Goal: Task Accomplishment & Management: Manage account settings

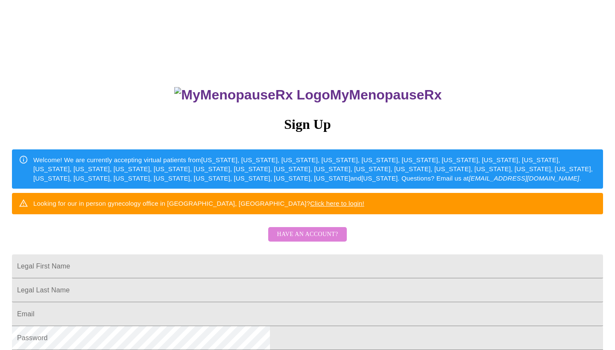
click at [315, 240] on span "Have an account?" at bounding box center [307, 234] width 61 height 11
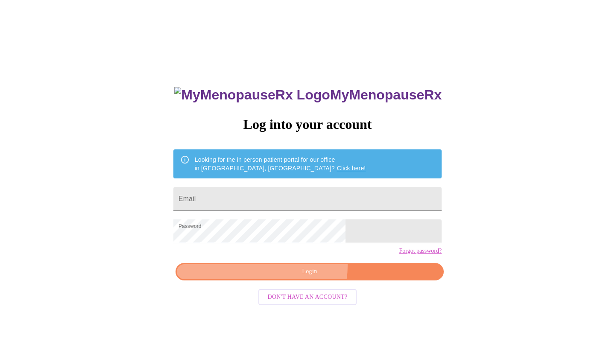
click at [302, 280] on button "Login" at bounding box center [309, 272] width 268 height 18
click at [317, 277] on span "Login" at bounding box center [309, 271] width 248 height 11
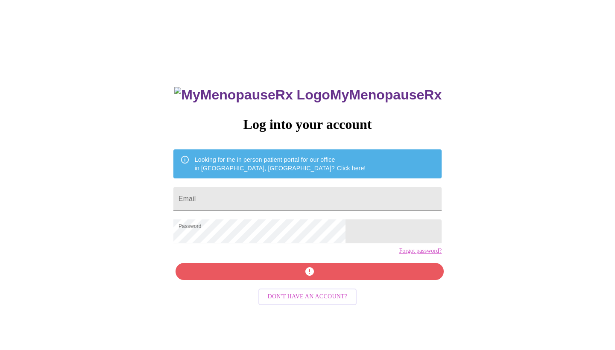
click at [317, 286] on div "MyMenopauseRx Log into your account Looking for the in person patient portal fo…" at bounding box center [307, 248] width 285 height 350
click at [308, 285] on div "MyMenopauseRx Log into your account Looking for the in person patient portal fo…" at bounding box center [307, 248] width 285 height 350
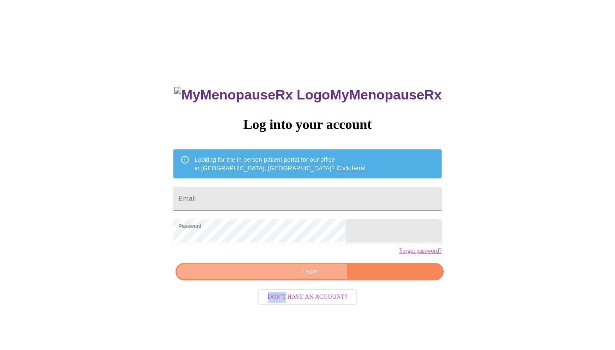
click at [308, 277] on span "Login" at bounding box center [309, 271] width 248 height 11
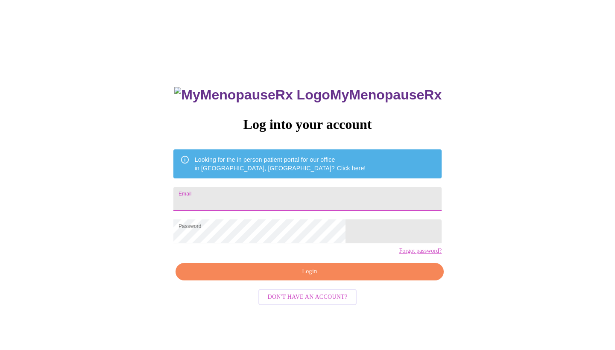
click at [270, 197] on input "Email" at bounding box center [307, 199] width 268 height 24
type input "[EMAIL_ADDRESS][DOMAIN_NAME]"
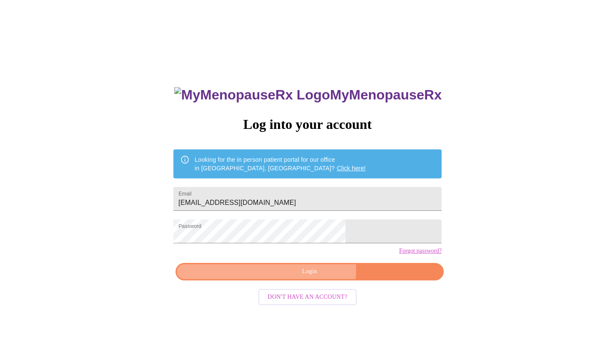
click at [314, 277] on span "Login" at bounding box center [309, 271] width 248 height 11
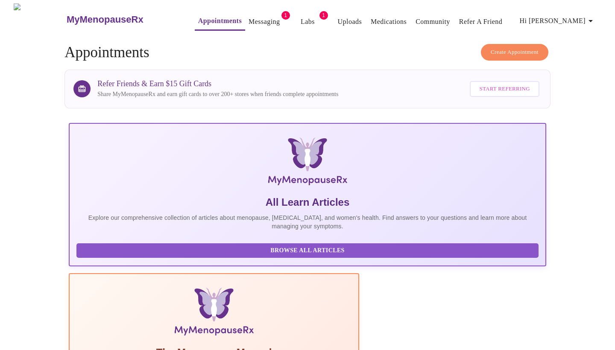
click at [253, 19] on link "Messaging" at bounding box center [263, 22] width 31 height 12
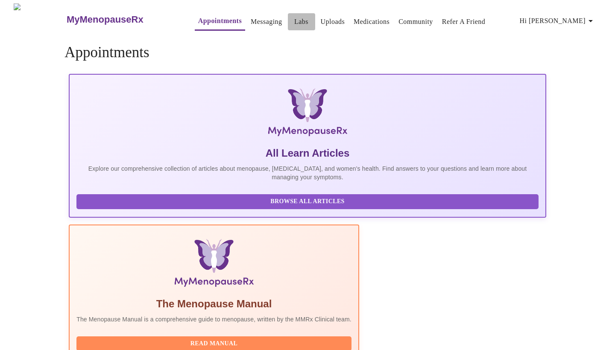
click at [294, 18] on link "Labs" at bounding box center [301, 22] width 14 height 12
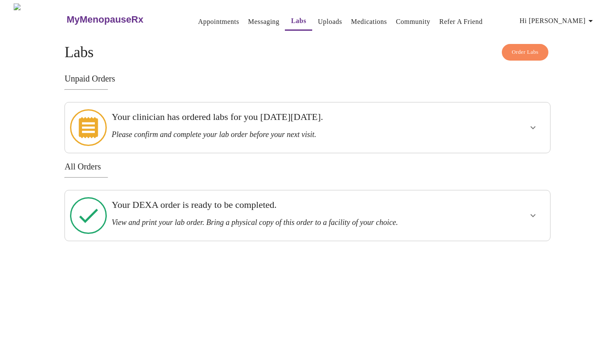
click at [355, 19] on link "Medications" at bounding box center [369, 22] width 36 height 12
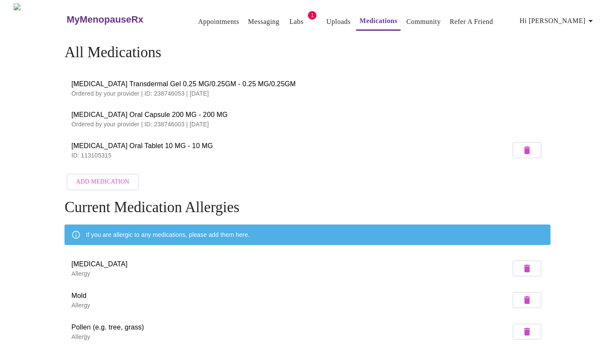
click at [308, 14] on span "1" at bounding box center [312, 15] width 9 height 9
click at [289, 18] on link "Labs" at bounding box center [296, 22] width 14 height 12
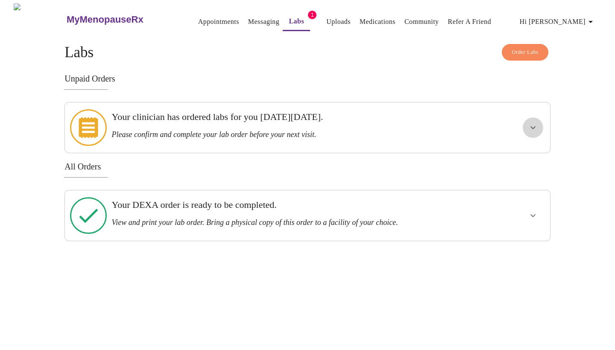
click at [534, 123] on icon "show more" at bounding box center [533, 128] width 10 height 10
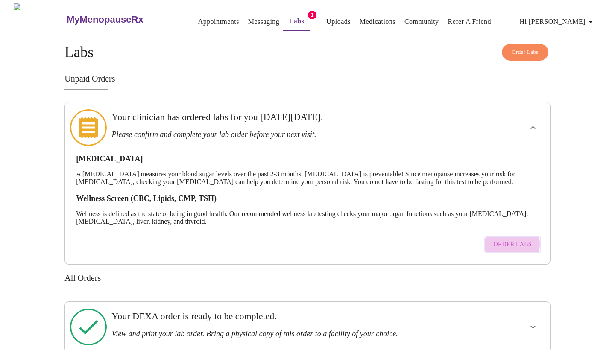
click at [508, 239] on span "Order Labs" at bounding box center [512, 244] width 38 height 11
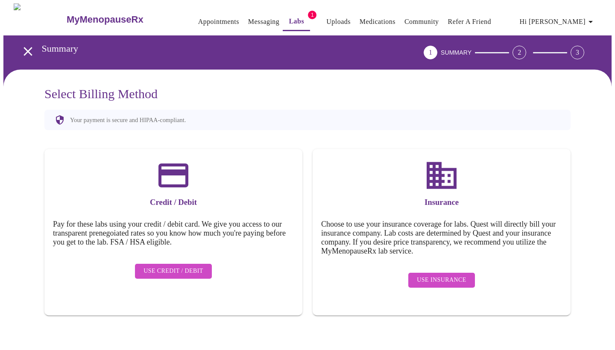
click at [369, 17] on link "Medications" at bounding box center [377, 22] width 36 height 12
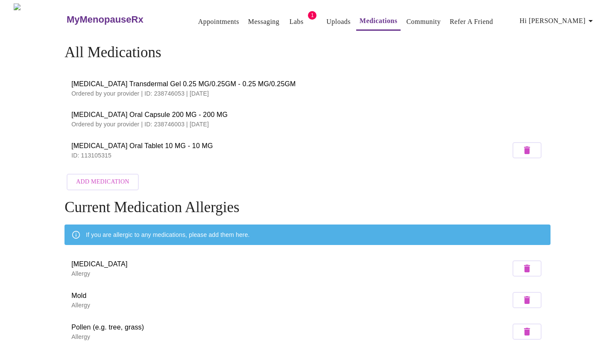
click at [231, 84] on span "[MEDICAL_DATA] Transdermal Gel 0.25 MG/0.25GM - 0.25 MG/0.25GM" at bounding box center [307, 84] width 472 height 10
click at [308, 11] on span "1" at bounding box center [312, 15] width 9 height 9
click at [289, 19] on link "Labs" at bounding box center [296, 22] width 14 height 12
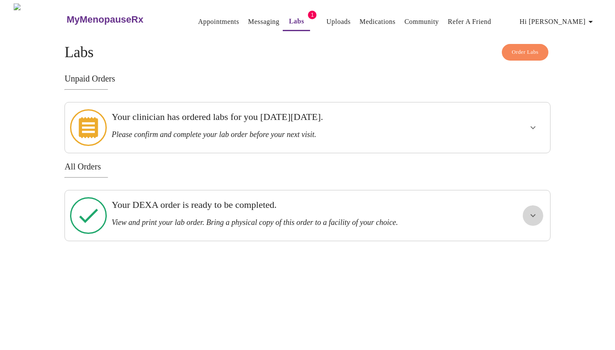
click at [533, 210] on icon "show more" at bounding box center [533, 215] width 10 height 10
click at [521, 241] on span "View Order" at bounding box center [512, 246] width 38 height 11
click at [530, 123] on icon "show more" at bounding box center [533, 128] width 10 height 10
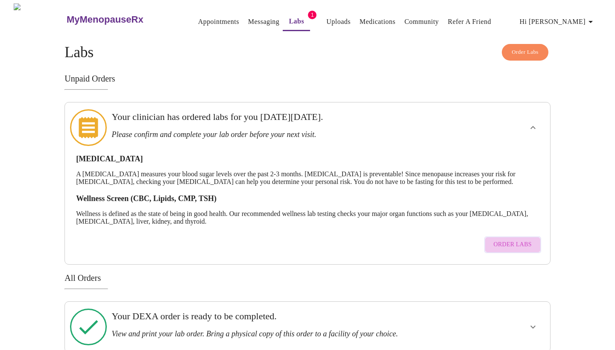
click at [523, 239] on span "Order Labs" at bounding box center [512, 244] width 38 height 11
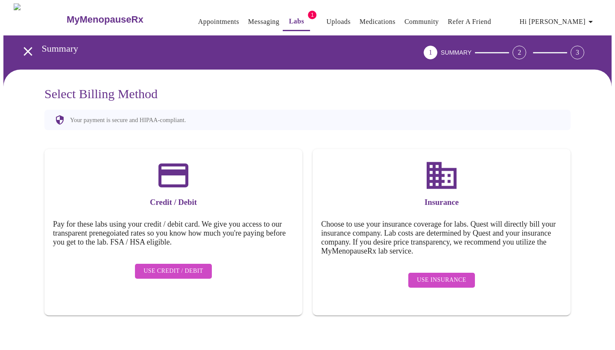
click at [450, 275] on span "Use Insurance" at bounding box center [441, 280] width 49 height 11
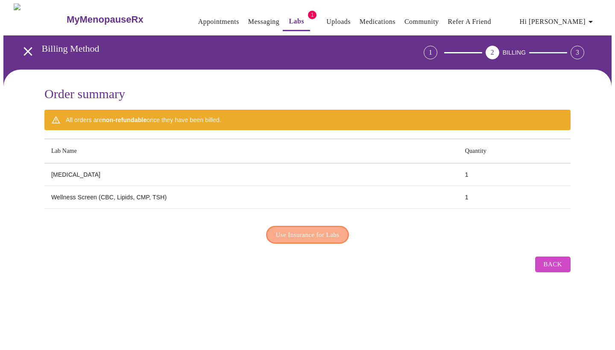
click at [332, 233] on span "Use Insurance for Labs" at bounding box center [308, 234] width 64 height 11
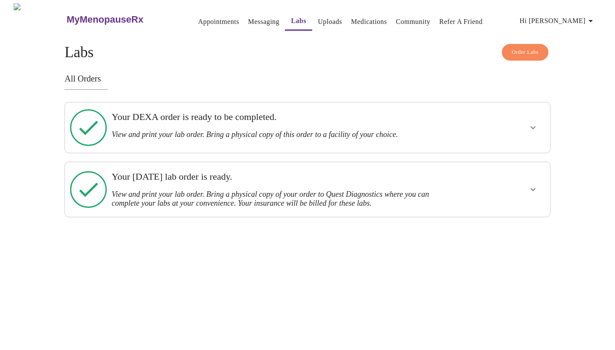
click at [356, 16] on link "Medications" at bounding box center [369, 22] width 36 height 12
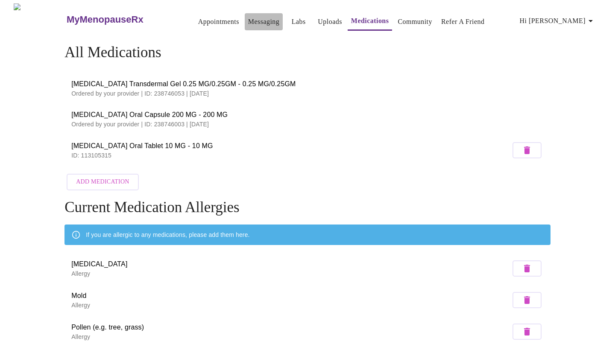
click at [248, 20] on link "Messaging" at bounding box center [263, 22] width 31 height 12
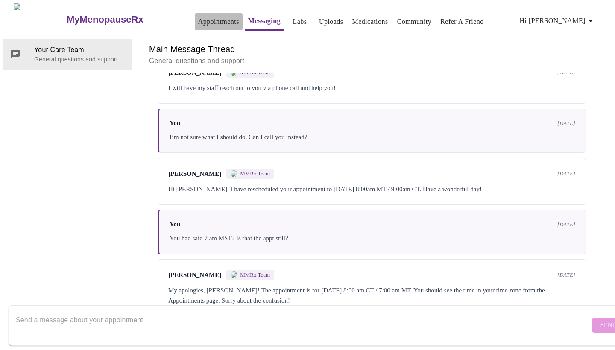
click at [198, 17] on link "Appointments" at bounding box center [218, 22] width 41 height 12
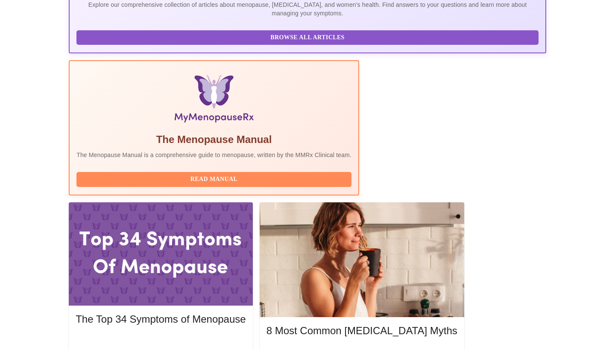
scroll to position [213, 0]
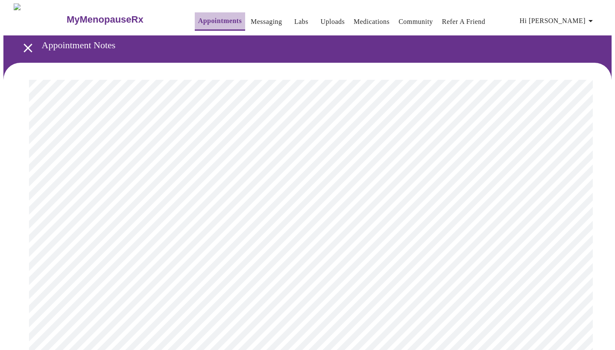
click at [201, 18] on link "Appointments" at bounding box center [220, 21] width 44 height 12
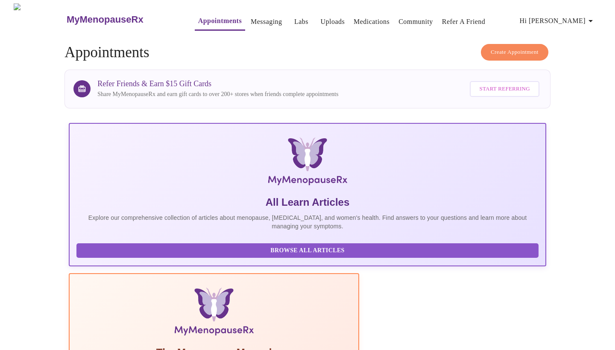
click at [591, 18] on icon "button" at bounding box center [590, 21] width 10 height 10
click at [360, 60] on div at bounding box center [307, 175] width 615 height 350
click at [251, 20] on link "Messaging" at bounding box center [266, 22] width 31 height 12
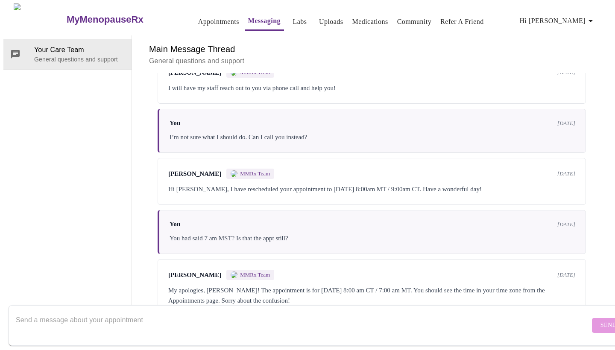
scroll to position [32, 0]
click at [201, 312] on textarea "Send a message about your appointment" at bounding box center [303, 325] width 574 height 27
